Goal: Task Accomplishment & Management: Manage account settings

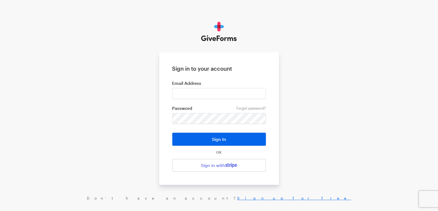
type input "[EMAIL_ADDRESS][DOMAIN_NAME]"
click at [172, 133] on button "Sign In" at bounding box center [219, 139] width 94 height 13
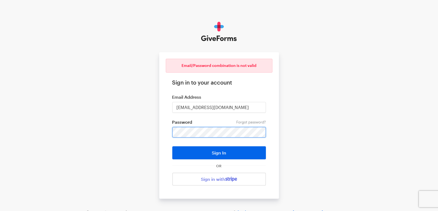
click at [172, 147] on button "Sign In" at bounding box center [219, 153] width 94 height 13
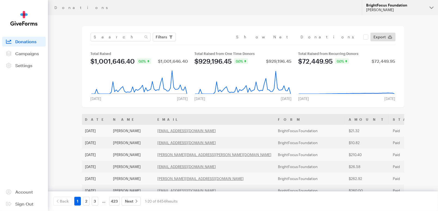
click at [394, 11] on div "[PERSON_NAME]" at bounding box center [395, 10] width 59 height 5
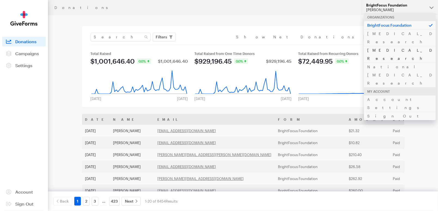
click at [392, 46] on link "Macular Degeneration Research" at bounding box center [400, 54] width 72 height 17
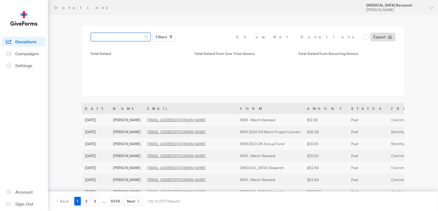
drag, startPoint x: 0, startPoint y: 0, endPoint x: 127, endPoint y: 37, distance: 131.9
click at [127, 37] on input "text" at bounding box center [121, 37] width 60 height 9
paste input "ron.allen@cts.edu"
type input "ron.allen@cts.edu"
click at [203, 44] on button "Apply" at bounding box center [211, 48] width 17 height 9
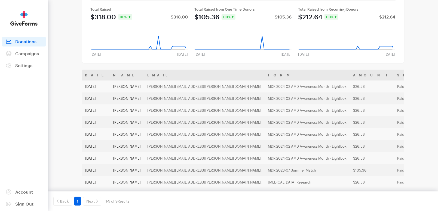
scroll to position [52, 0]
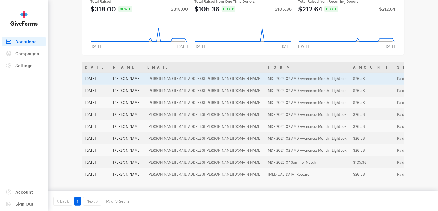
click at [350, 80] on td "$26.58" at bounding box center [372, 79] width 44 height 12
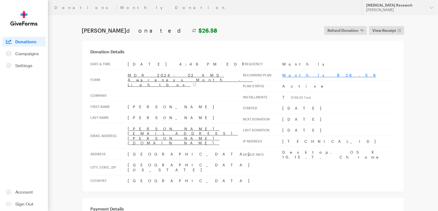
click at [300, 74] on link "Monthly $26.58" at bounding box center [330, 75] width 94 height 5
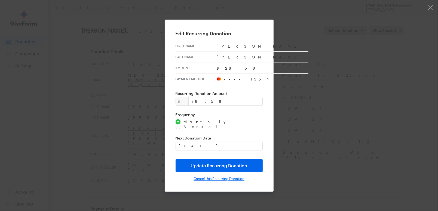
click at [218, 177] on input "Cancel this Recurring Donation" at bounding box center [219, 179] width 51 height 4
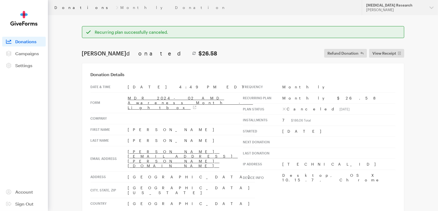
click at [65, 7] on link "Donations" at bounding box center [83, 7] width 59 height 4
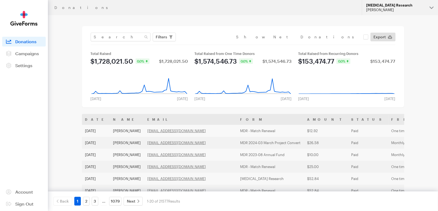
click at [391, 9] on div "Cristel Macaraeg" at bounding box center [395, 10] width 59 height 5
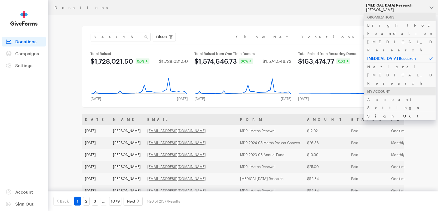
click at [377, 112] on link "Sign Out" at bounding box center [400, 116] width 72 height 8
